Goal: Navigation & Orientation: Find specific page/section

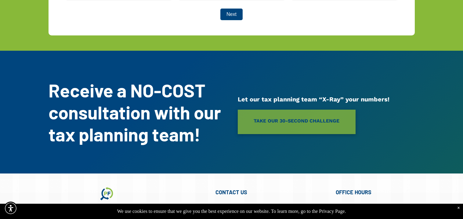
scroll to position [1696, 0]
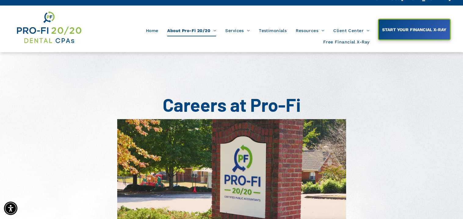
scroll to position [10, 0]
